Goal: Information Seeking & Learning: Check status

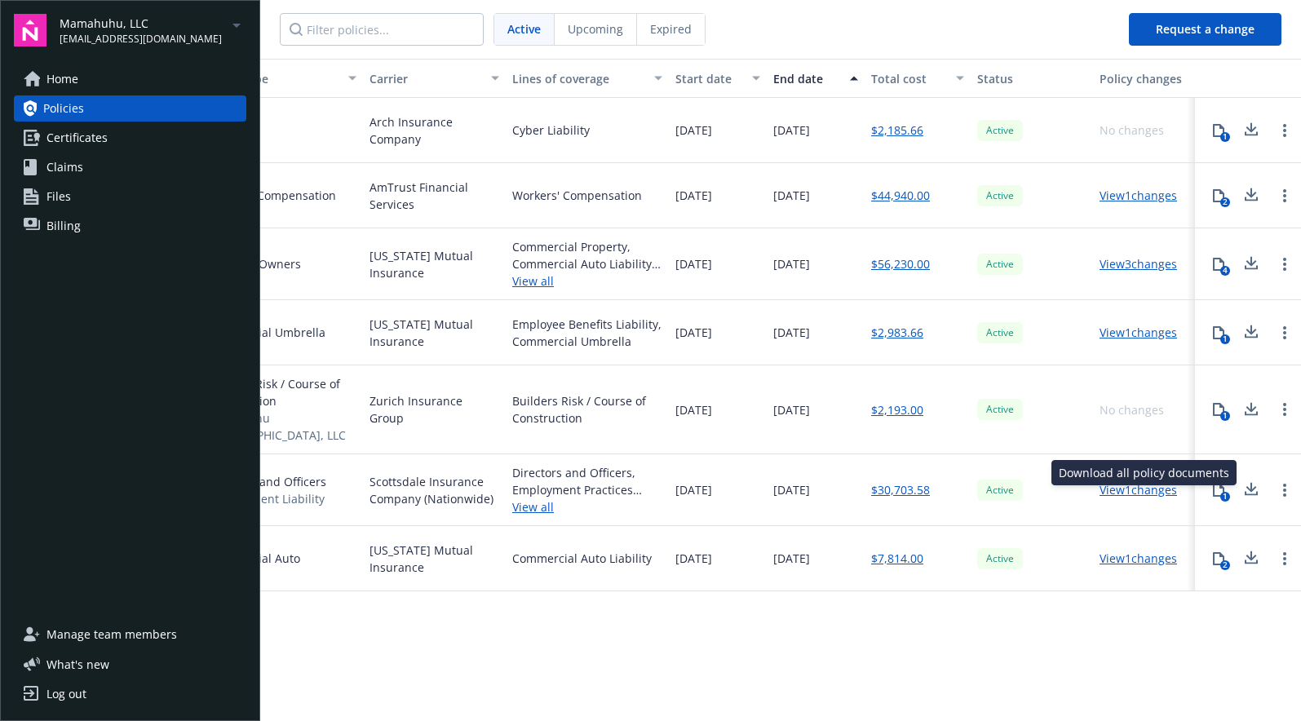
scroll to position [0, 305]
